Goal: Check status: Check status

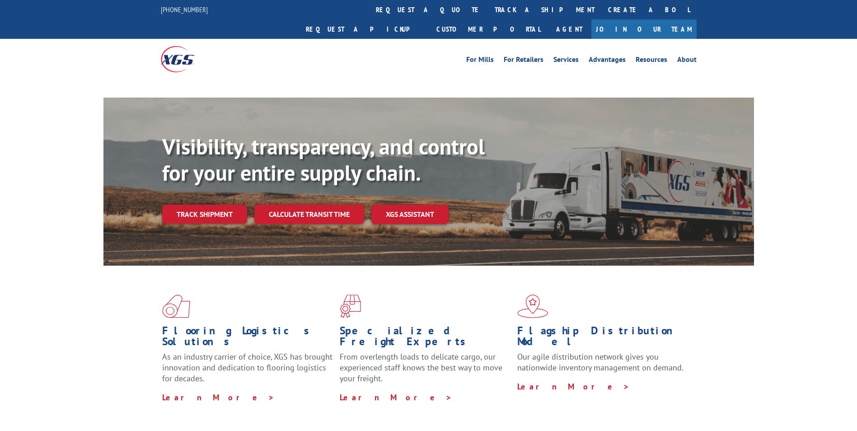
drag, startPoint x: 211, startPoint y: 242, endPoint x: 247, endPoint y: 241, distance: 35.2
click at [212, 242] on div "Visibility, transparency, and control for your entire supply chain. Track shipm…" at bounding box center [458, 197] width 592 height 126
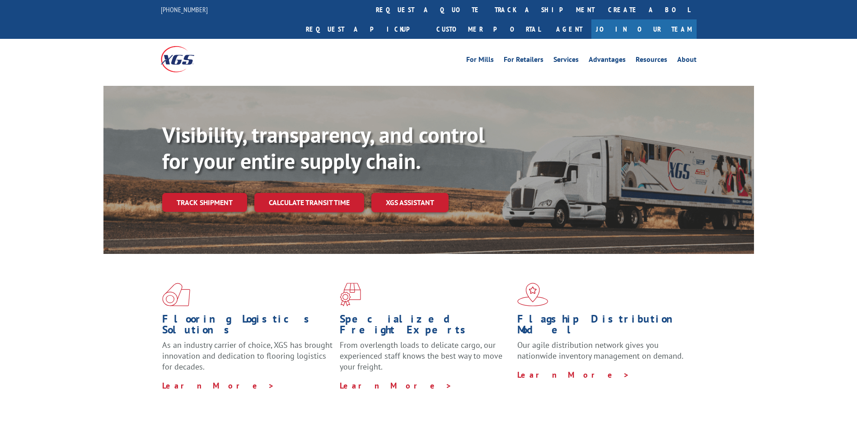
click at [217, 194] on div "Visibility, transparency, and control for your entire supply chain. Track shipm…" at bounding box center [458, 185] width 592 height 126
click at [213, 193] on link "Track shipment" at bounding box center [204, 202] width 85 height 19
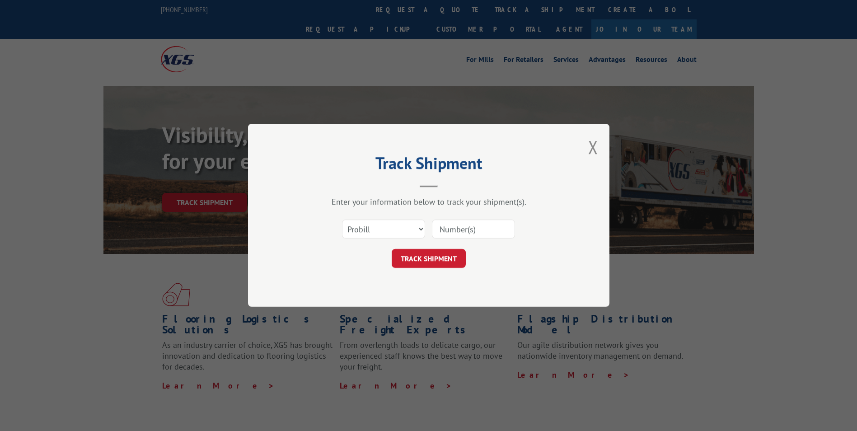
click at [464, 228] on input at bounding box center [473, 229] width 83 height 19
paste input "16137938"
type input "16137938"
click at [450, 247] on form "Select category... Probill BOL PO 16137938 TRACK SHIPMENT" at bounding box center [428, 242] width 271 height 54
click at [455, 259] on button "TRACK SHIPMENT" at bounding box center [429, 258] width 74 height 19
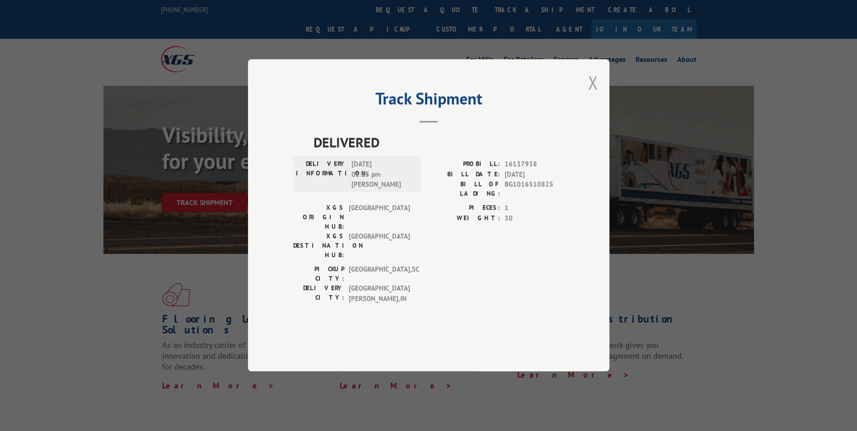
click at [591, 94] on button "Close modal" at bounding box center [593, 82] width 10 height 24
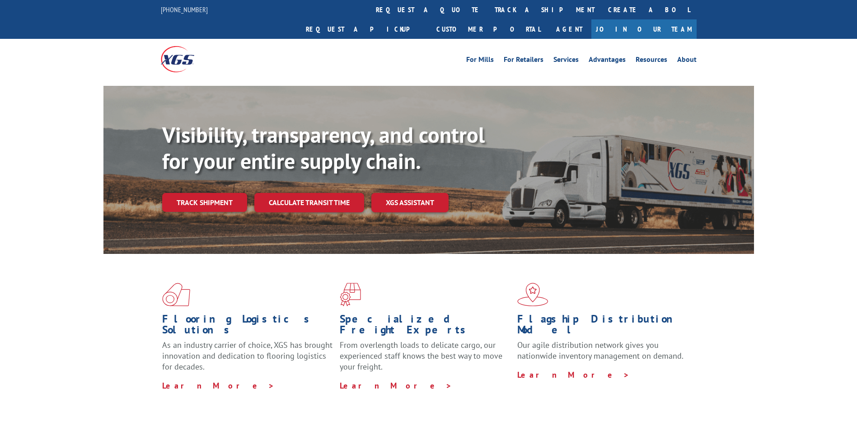
drag, startPoint x: 212, startPoint y: 179, endPoint x: 217, endPoint y: 179, distance: 5.4
click at [212, 193] on link "Track shipment" at bounding box center [204, 202] width 85 height 19
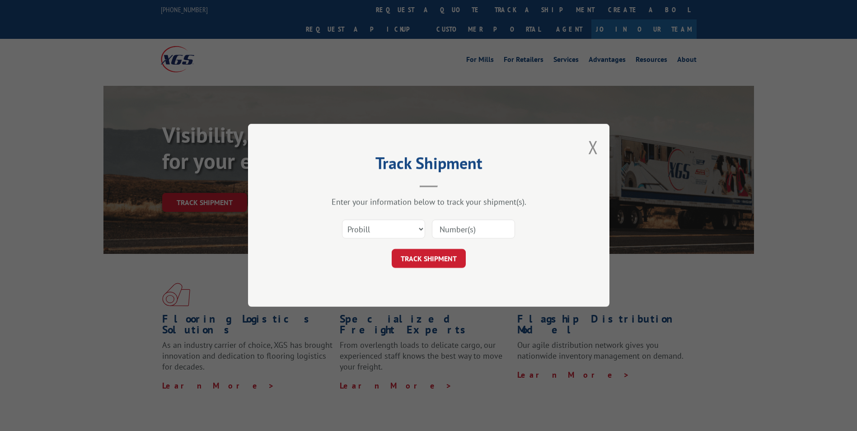
paste input "16137799"
type input "16137799"
click at [437, 250] on button "TRACK SHIPMENT" at bounding box center [429, 258] width 74 height 19
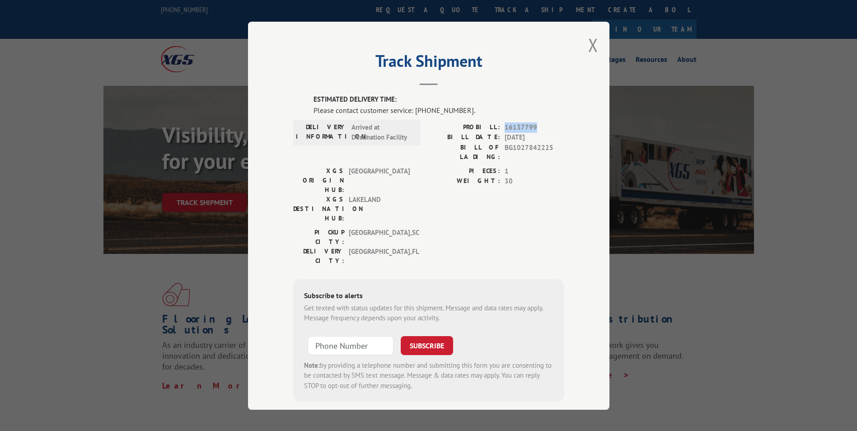
drag, startPoint x: 501, startPoint y: 130, endPoint x: 543, endPoint y: 130, distance: 41.5
click at [543, 130] on span "16137799" at bounding box center [534, 127] width 60 height 10
drag, startPoint x: 503, startPoint y: 137, endPoint x: 509, endPoint y: 133, distance: 6.9
click at [504, 136] on span "[DATE]" at bounding box center [534, 137] width 60 height 10
drag, startPoint x: 501, startPoint y: 136, endPoint x: 548, endPoint y: 137, distance: 47.0
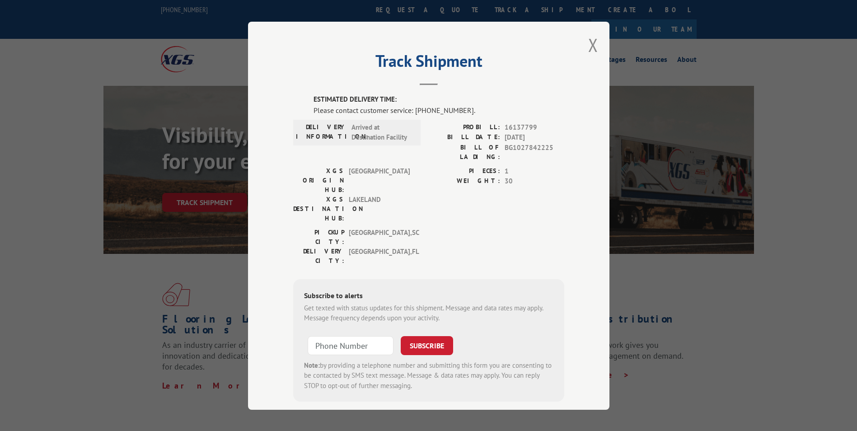
click at [548, 137] on span "[DATE]" at bounding box center [534, 137] width 60 height 10
drag, startPoint x: 548, startPoint y: 137, endPoint x: 536, endPoint y: 152, distance: 19.3
click at [536, 152] on span "BG1027842225" at bounding box center [534, 151] width 60 height 19
drag, startPoint x: 502, startPoint y: 135, endPoint x: 562, endPoint y: 144, distance: 60.6
click at [562, 144] on div "Track Shipment ESTIMATED DELIVERY TIME: Please contact customer service: [PHONE…" at bounding box center [428, 216] width 361 height 388
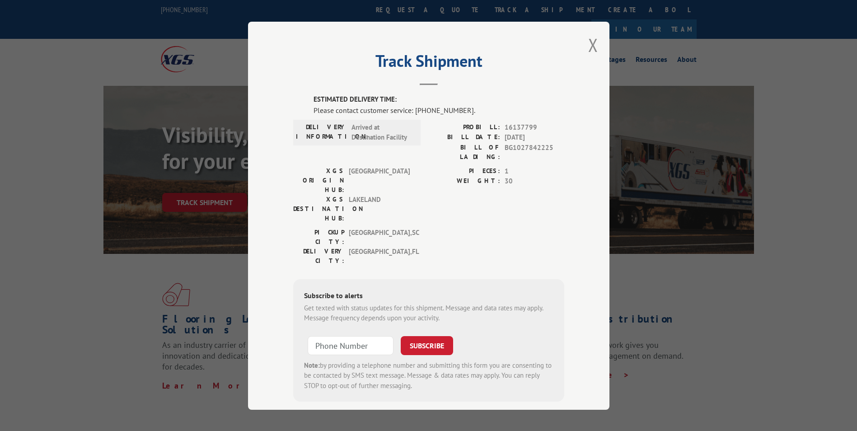
drag, startPoint x: 562, startPoint y: 144, endPoint x: 536, endPoint y: 173, distance: 39.0
click at [536, 176] on span "30" at bounding box center [534, 181] width 60 height 10
drag, startPoint x: 504, startPoint y: 138, endPoint x: 542, endPoint y: 139, distance: 38.8
click at [542, 139] on span "[DATE]" at bounding box center [534, 137] width 60 height 10
click at [592, 47] on button "Close modal" at bounding box center [593, 45] width 10 height 24
